Goal: Check status: Check status

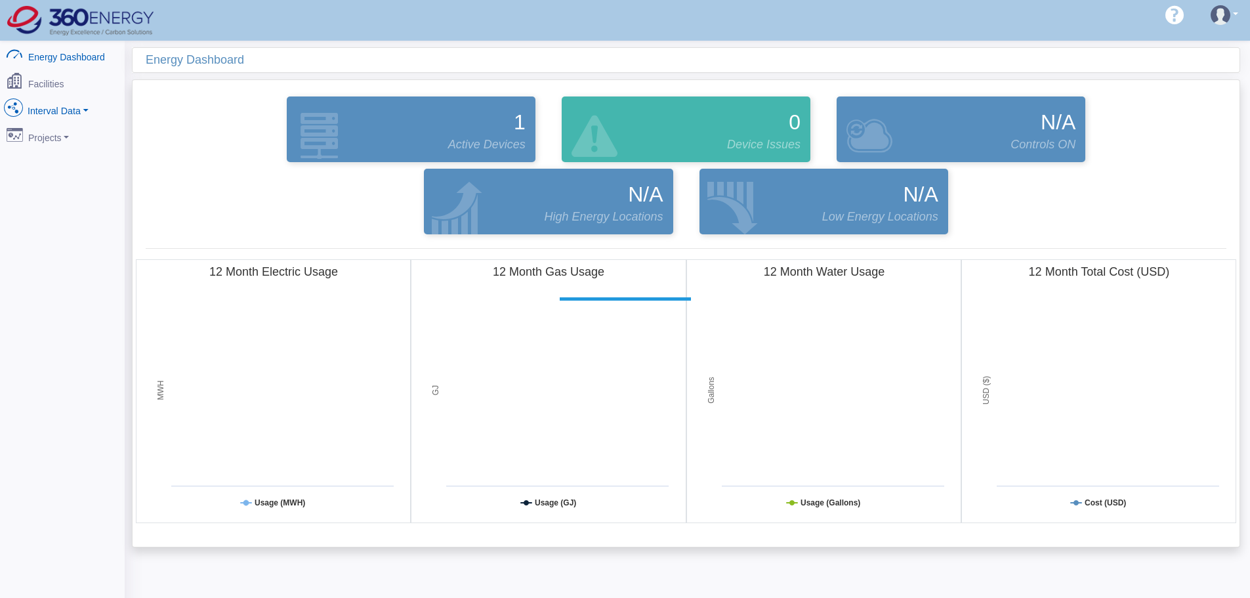
click at [48, 100] on link "Interval Data" at bounding box center [62, 108] width 127 height 28
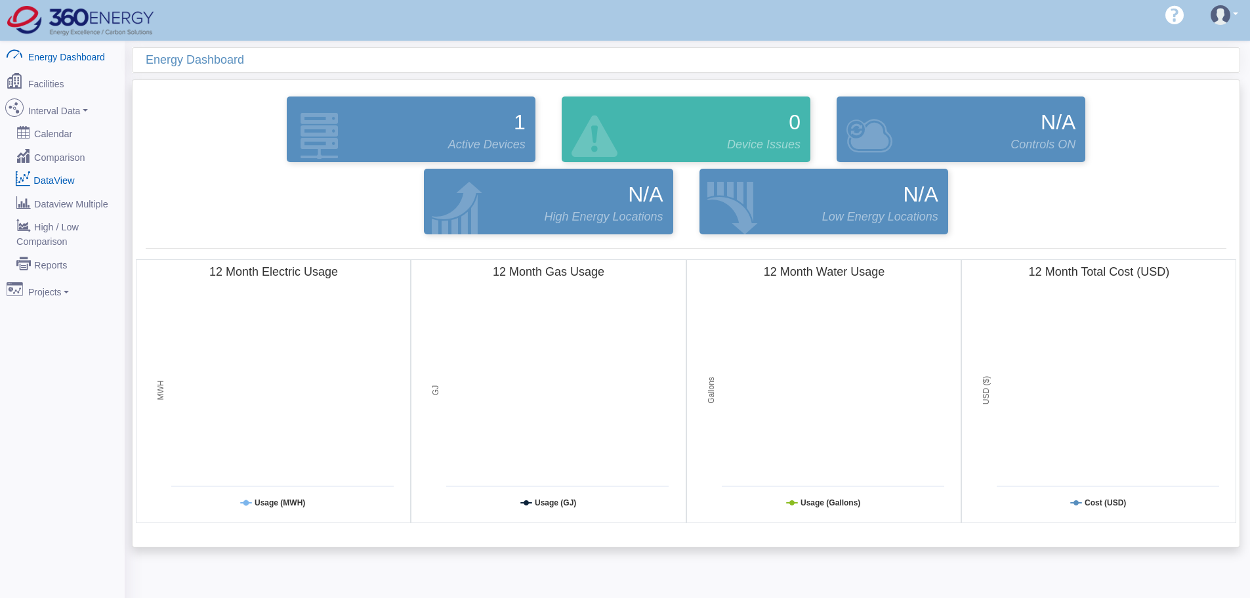
click at [66, 177] on link "DataView" at bounding box center [62, 180] width 127 height 24
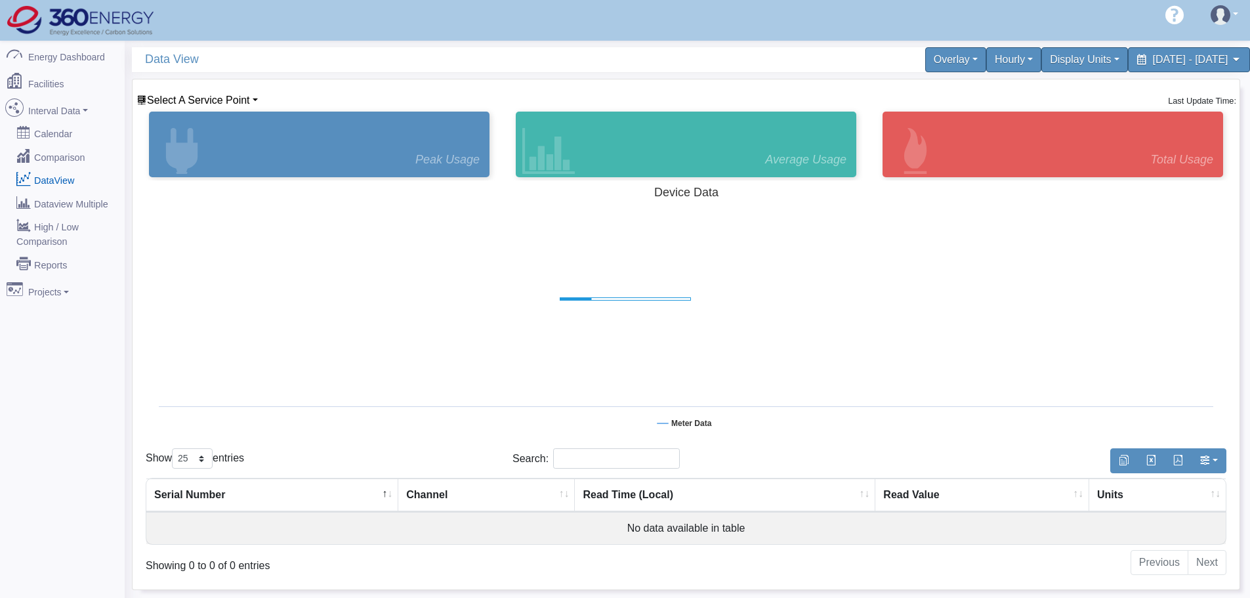
select select "25"
click at [205, 102] on span "Select A Service Point" at bounding box center [198, 99] width 103 height 11
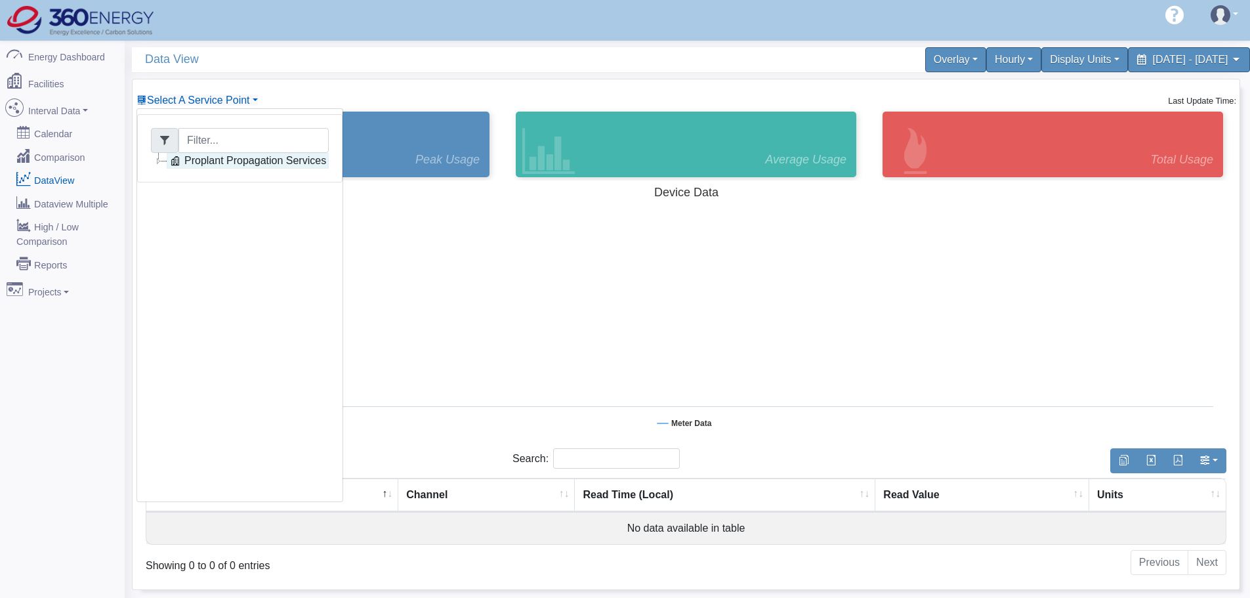
click at [212, 164] on link "Proplant Propagation Services" at bounding box center [248, 161] width 162 height 16
click at [248, 186] on li "kVA" at bounding box center [248, 192] width 162 height 16
click at [252, 183] on link "Main Electric" at bounding box center [227, 177] width 90 height 16
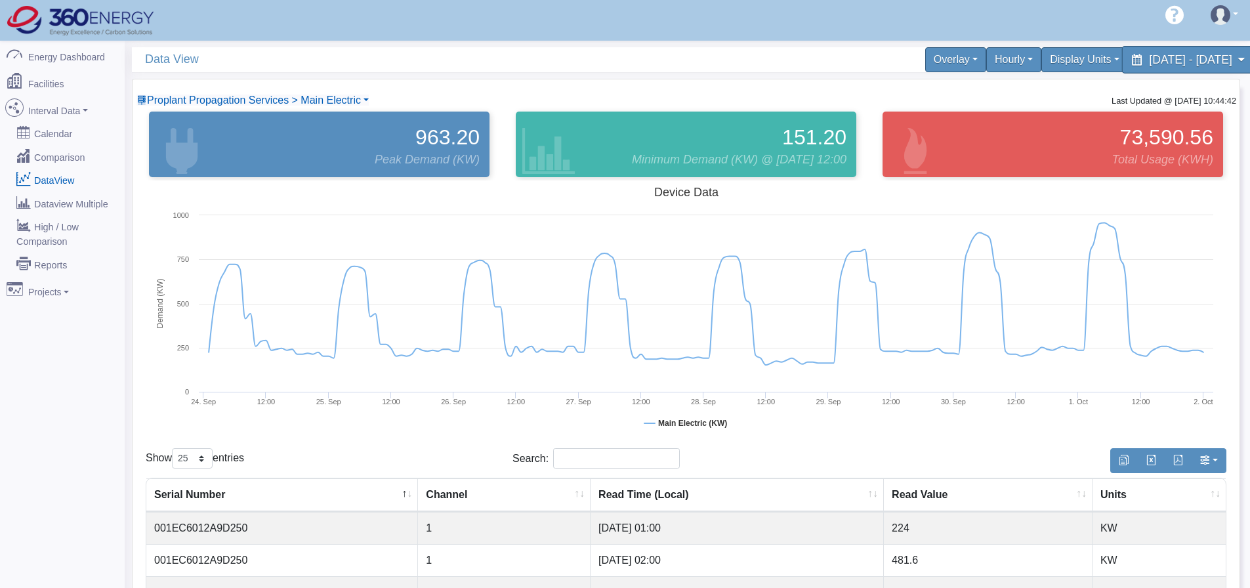
click at [1149, 53] on span "[DATE] - [DATE]" at bounding box center [1190, 59] width 83 height 12
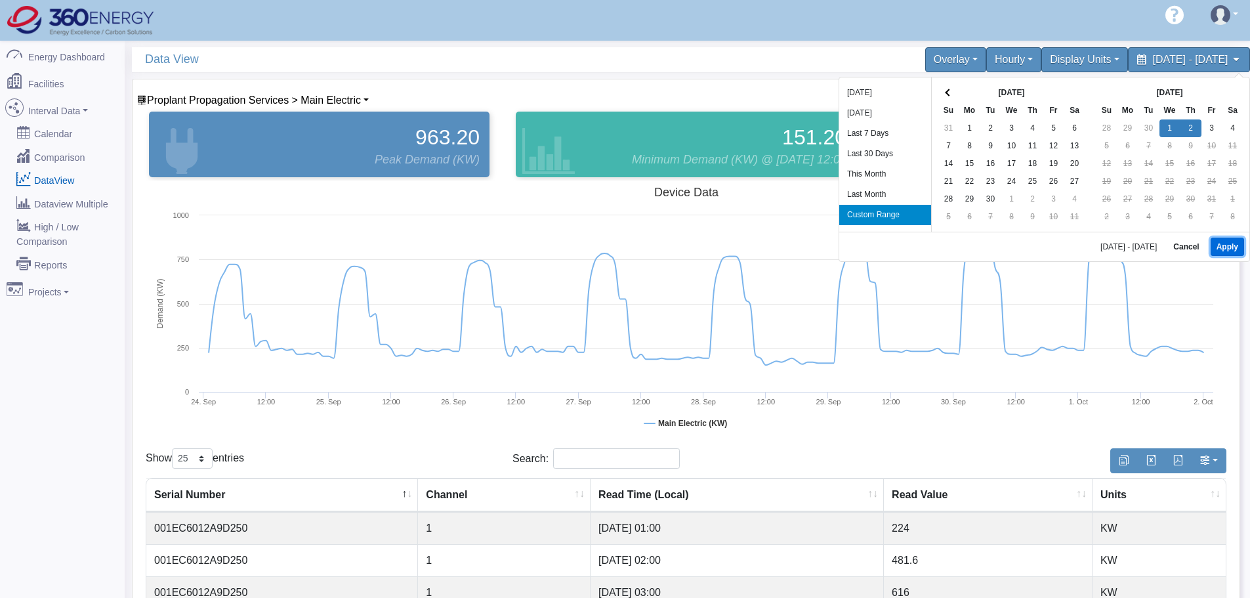
click at [1236, 248] on button "Apply" at bounding box center [1226, 246] width 33 height 18
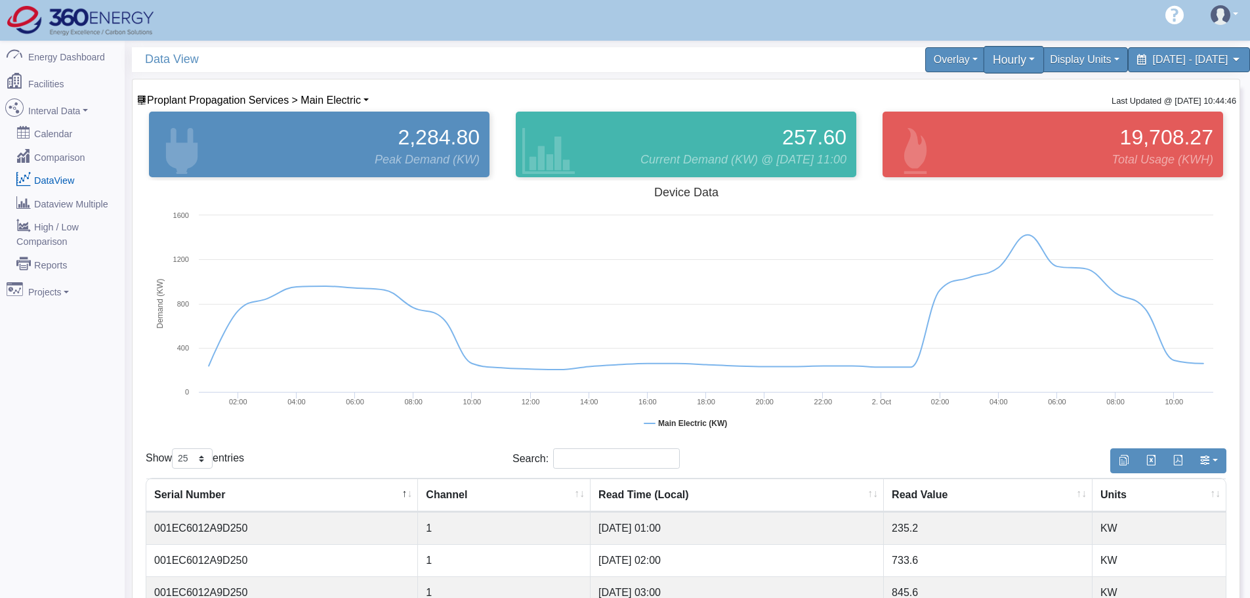
click at [983, 54] on div "Hourly" at bounding box center [1013, 60] width 61 height 28
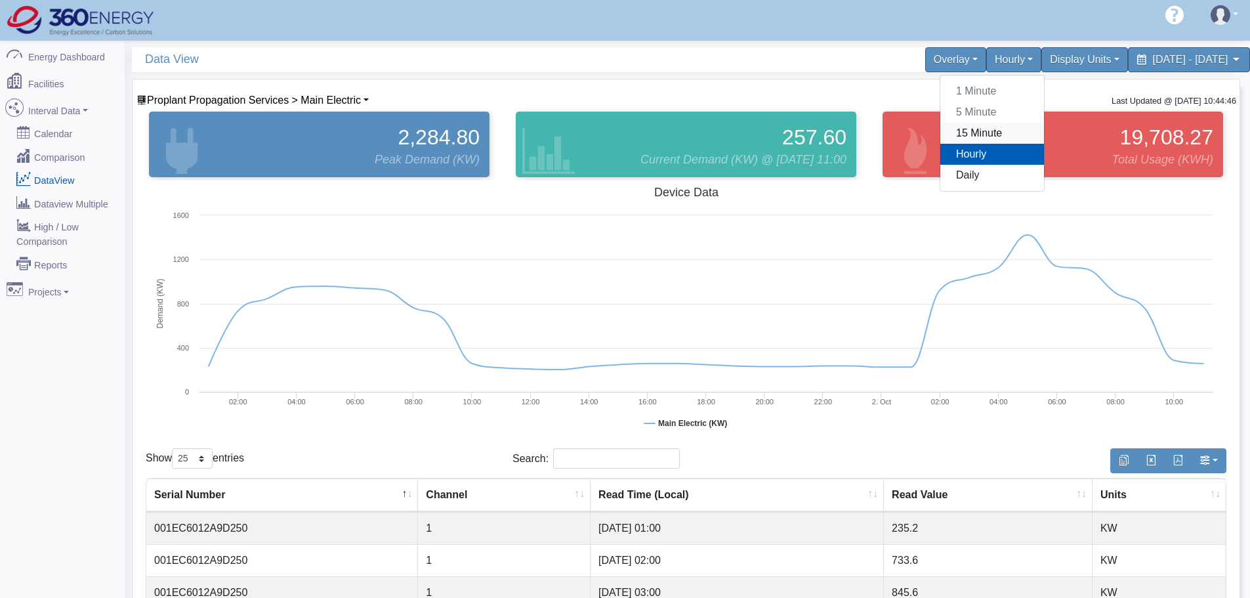
click at [940, 133] on link "15 Minute" at bounding box center [992, 133] width 104 height 21
